Goal: Information Seeking & Learning: Understand process/instructions

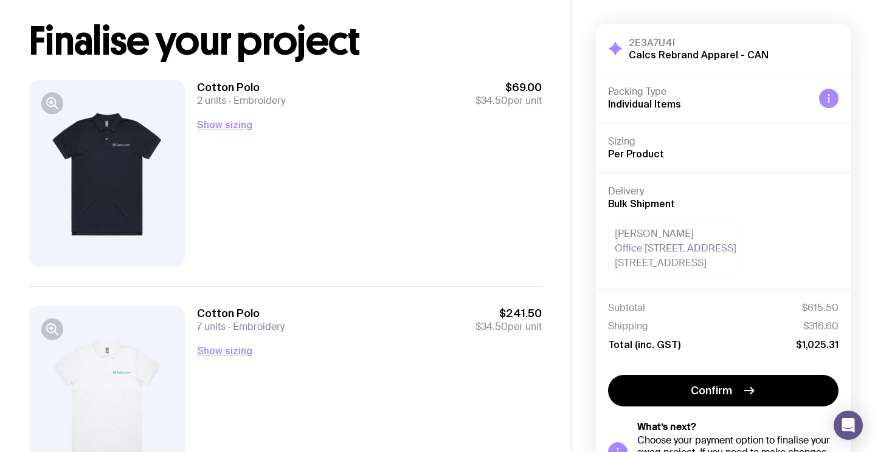
scroll to position [63, 0]
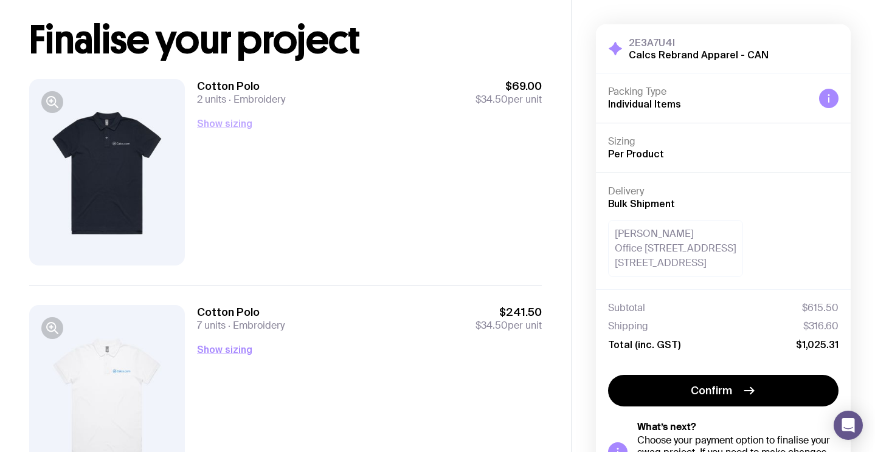
click at [215, 128] on button "Show sizing" at bounding box center [224, 123] width 55 height 15
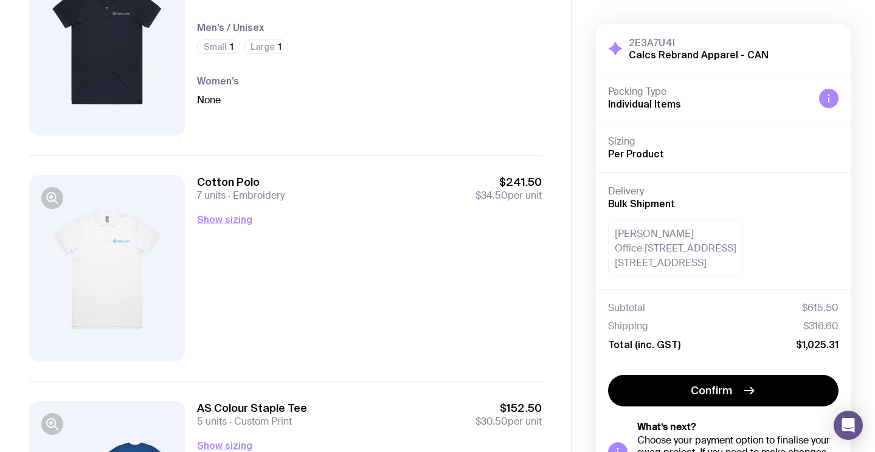
scroll to position [197, 0]
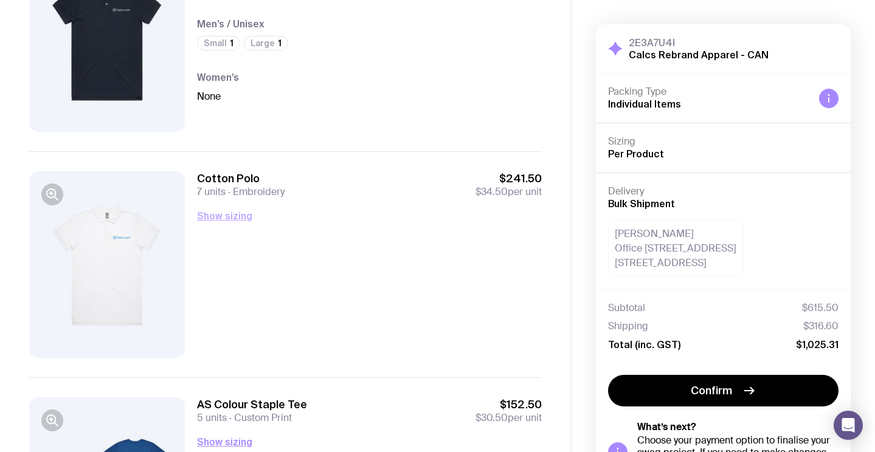
click at [219, 219] on button "Show sizing" at bounding box center [224, 216] width 55 height 15
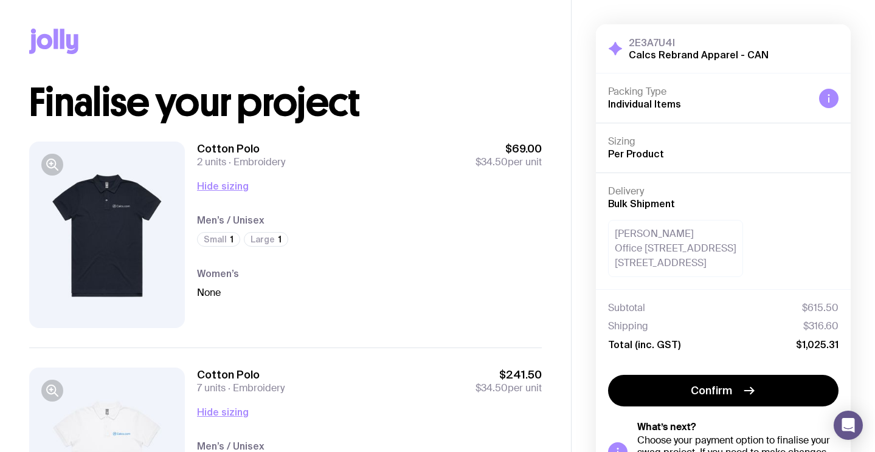
scroll to position [0, 0]
drag, startPoint x: 617, startPoint y: 234, endPoint x: 702, endPoint y: 230, distance: 85.2
click at [702, 230] on div "[PERSON_NAME] Office [STREET_ADDRESS]" at bounding box center [675, 248] width 135 height 57
click at [702, 229] on div "[PERSON_NAME] Office [STREET_ADDRESS]" at bounding box center [675, 248] width 135 height 57
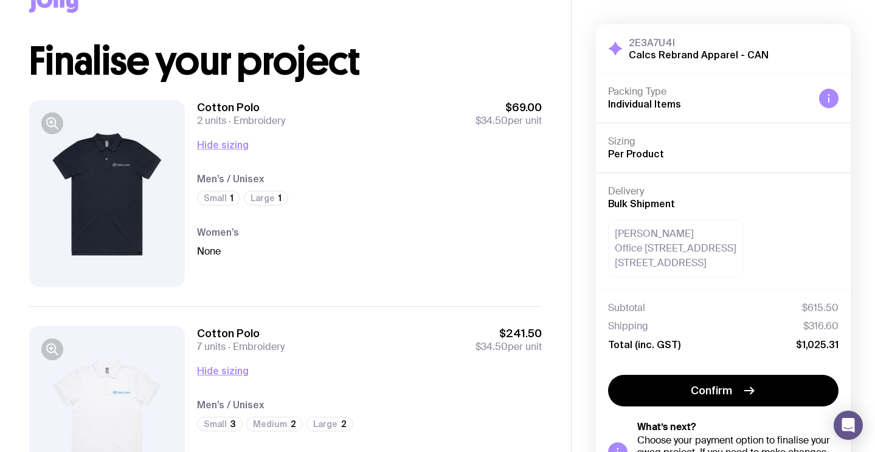
scroll to position [92, 0]
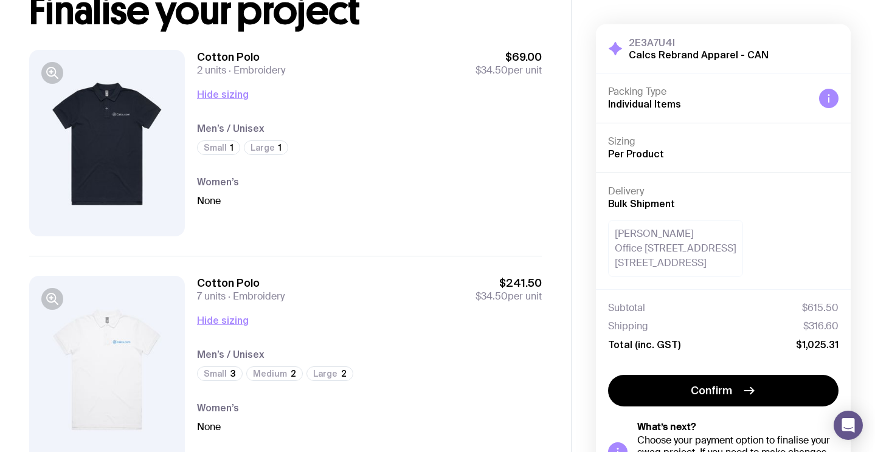
click at [829, 94] on icon at bounding box center [829, 99] width 10 height 10
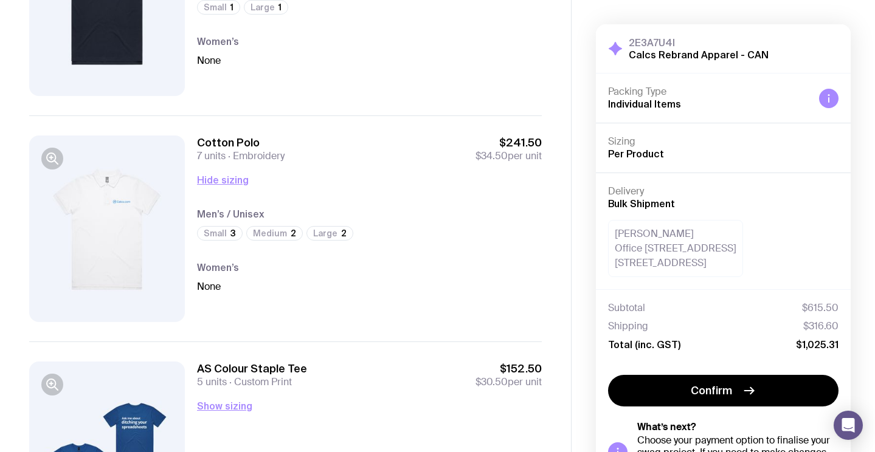
scroll to position [297, 0]
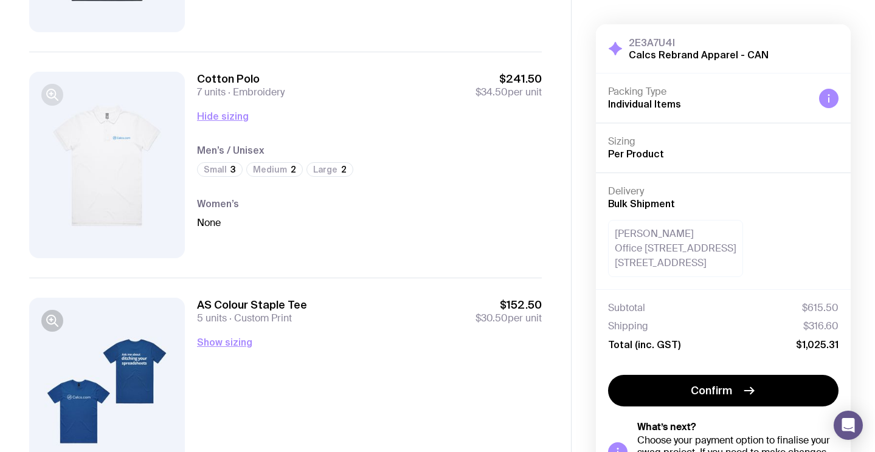
click at [52, 94] on icon "button" at bounding box center [51, 94] width 3 height 0
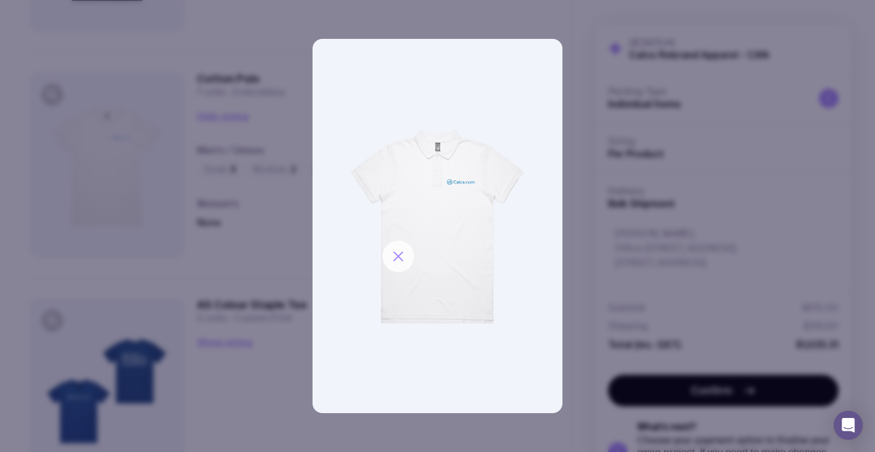
click at [399, 257] on icon "button" at bounding box center [398, 256] width 9 height 9
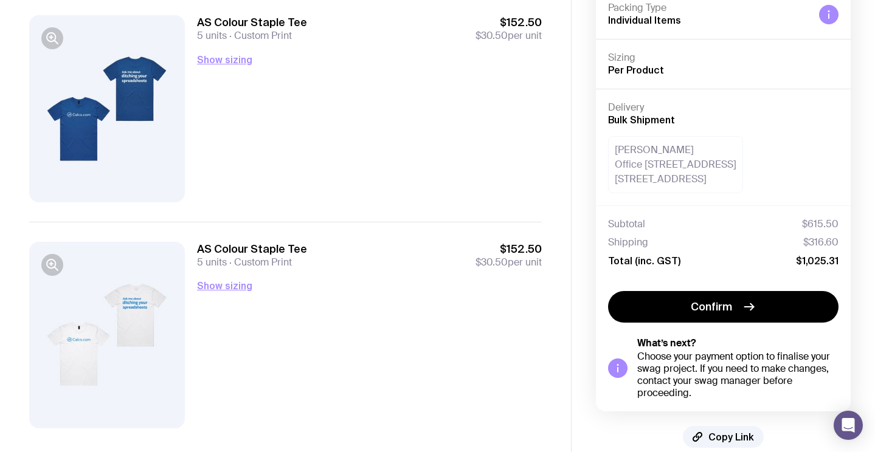
scroll to position [600, 0]
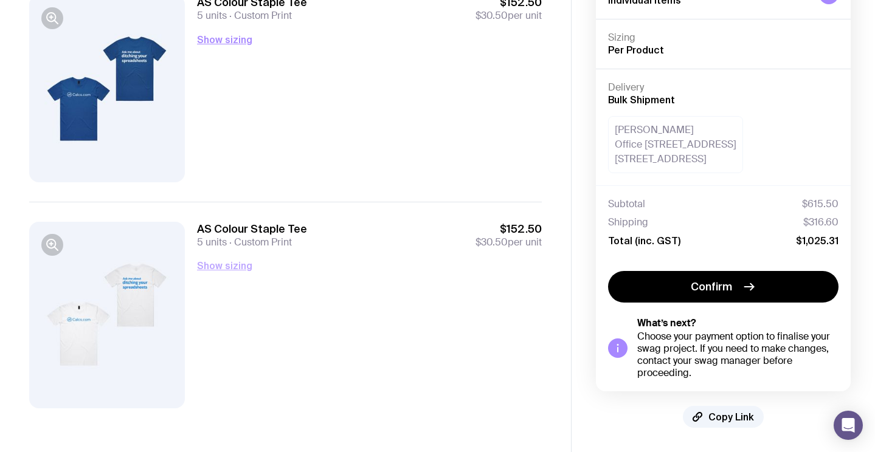
click at [252, 268] on div "Show sizing Men’s / Unisex Small 2 Medium 2 Large 1 Women’s None" at bounding box center [369, 265] width 345 height 15
click at [246, 267] on button "Show sizing" at bounding box center [224, 265] width 55 height 15
click at [226, 42] on button "Show sizing" at bounding box center [224, 39] width 55 height 15
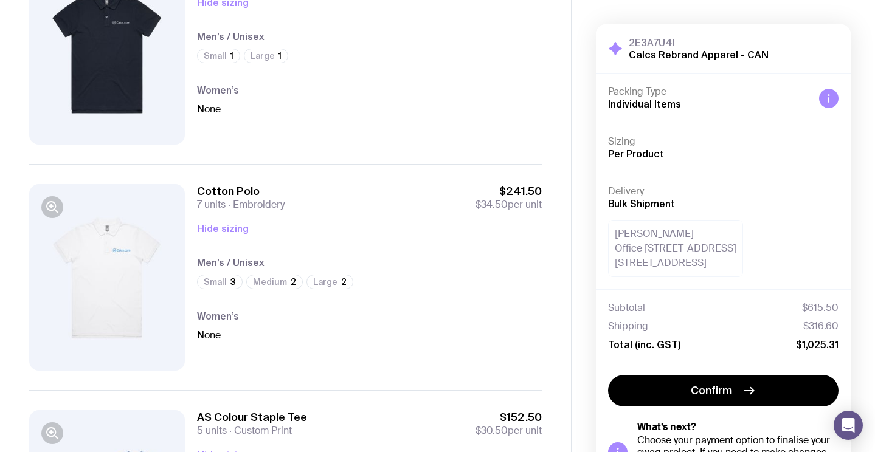
scroll to position [0, 0]
